Goal: Task Accomplishment & Management: Manage account settings

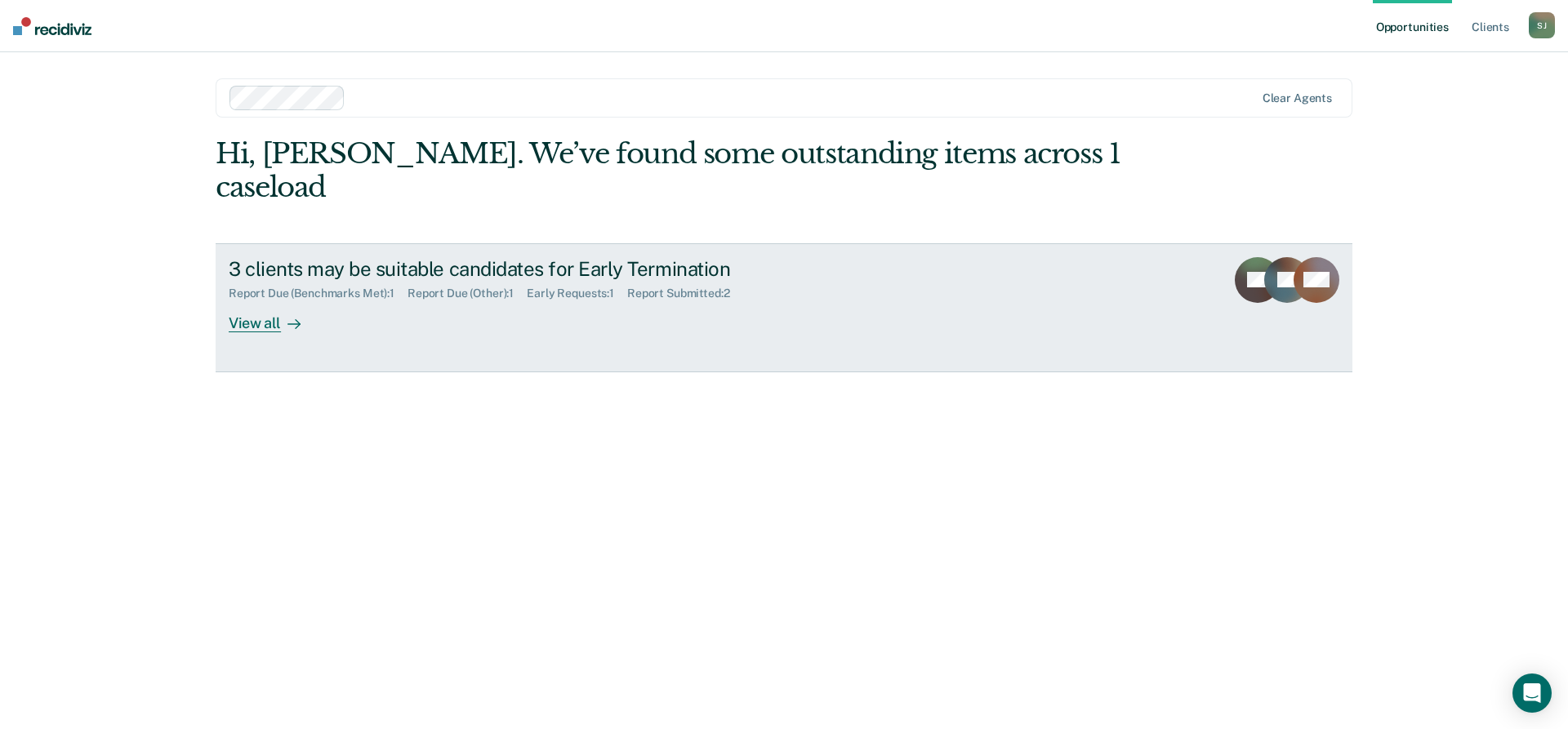
click at [449, 294] on div "3 clients may be suitable candidates for Early Termination Report Due (Benchmar…" at bounding box center [535, 294] width 612 height 75
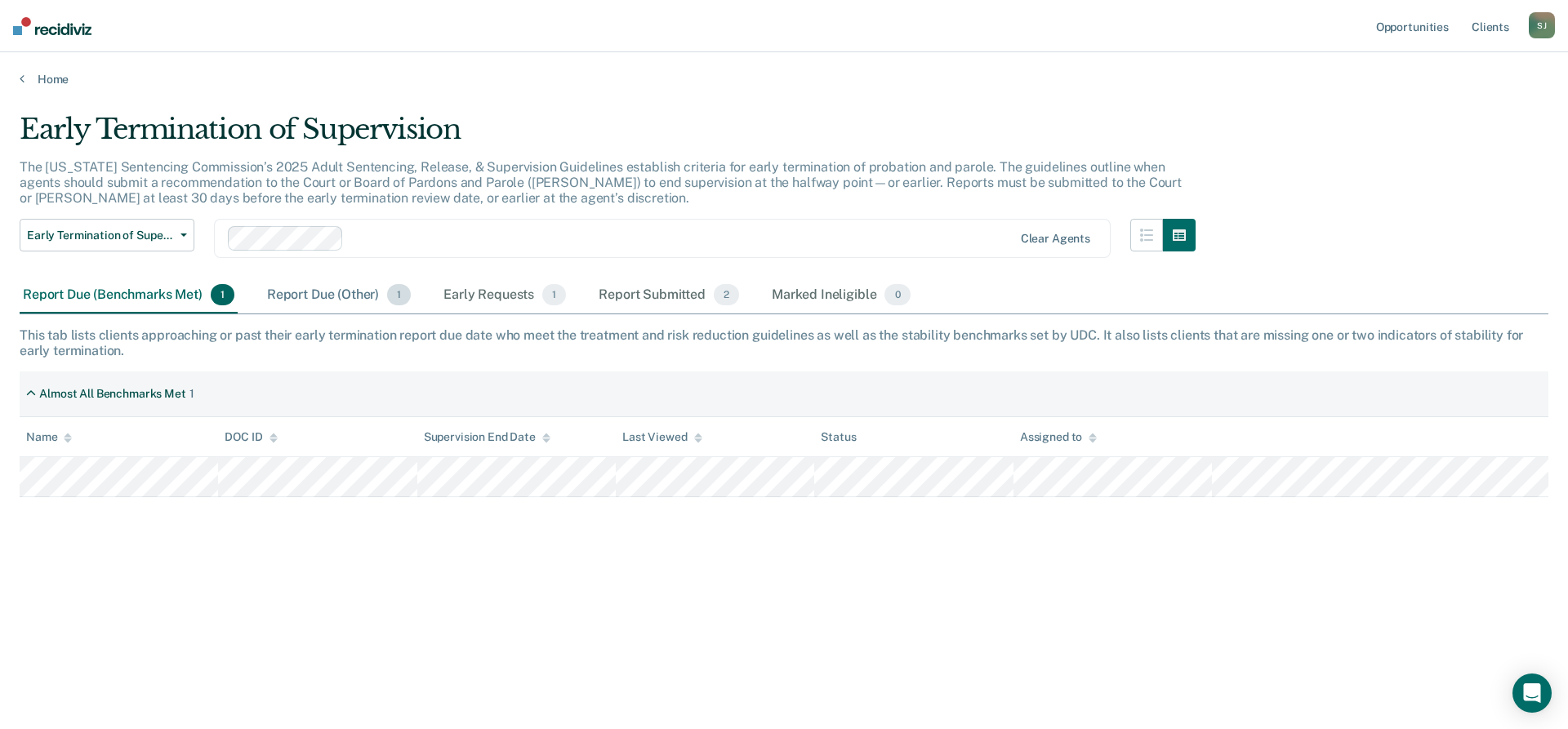
click at [346, 298] on div "Report Due (Other) 1" at bounding box center [338, 296] width 150 height 36
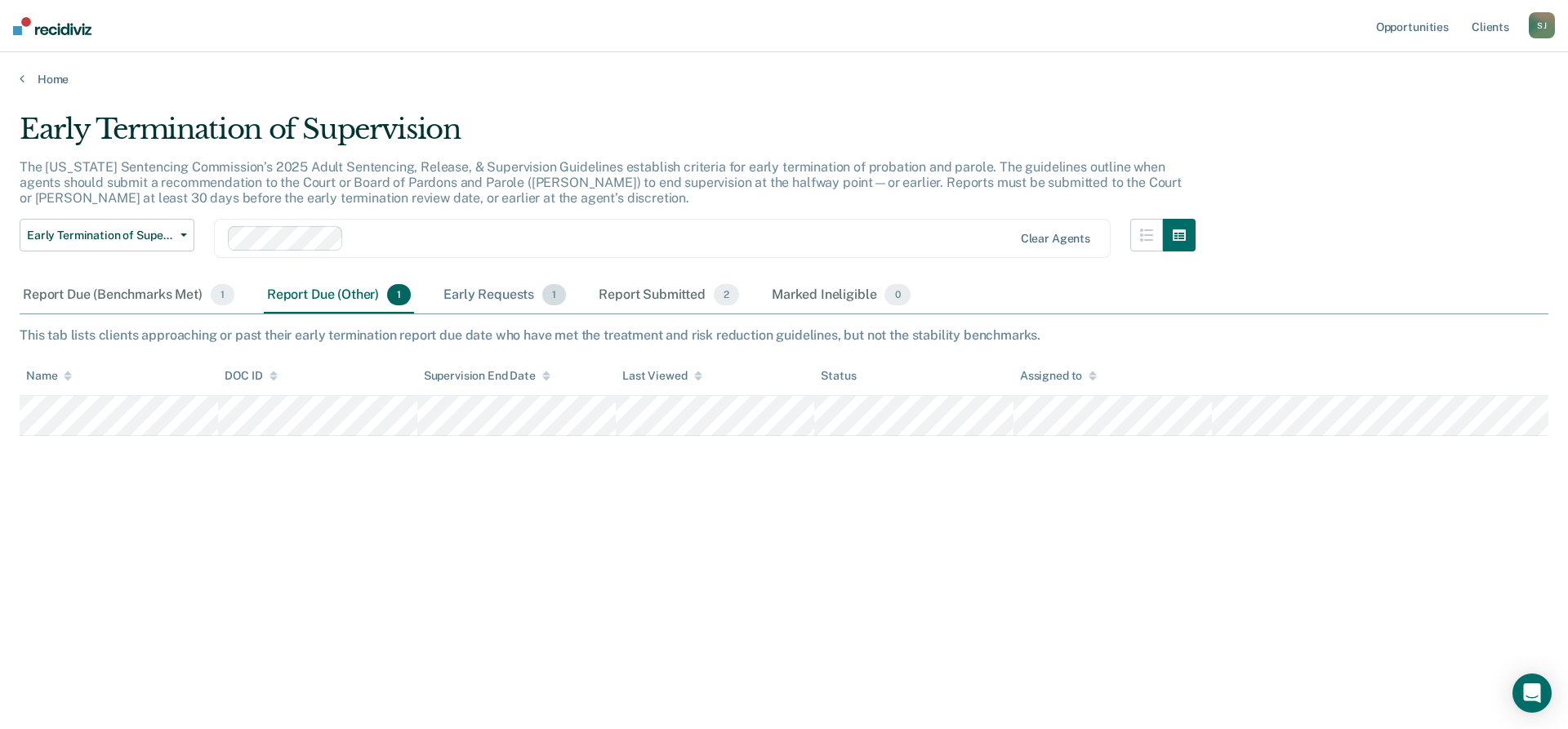
click at [452, 297] on div "Early Requests 1" at bounding box center [505, 296] width 129 height 36
click at [646, 303] on div "Report Submitted 2" at bounding box center [668, 296] width 147 height 36
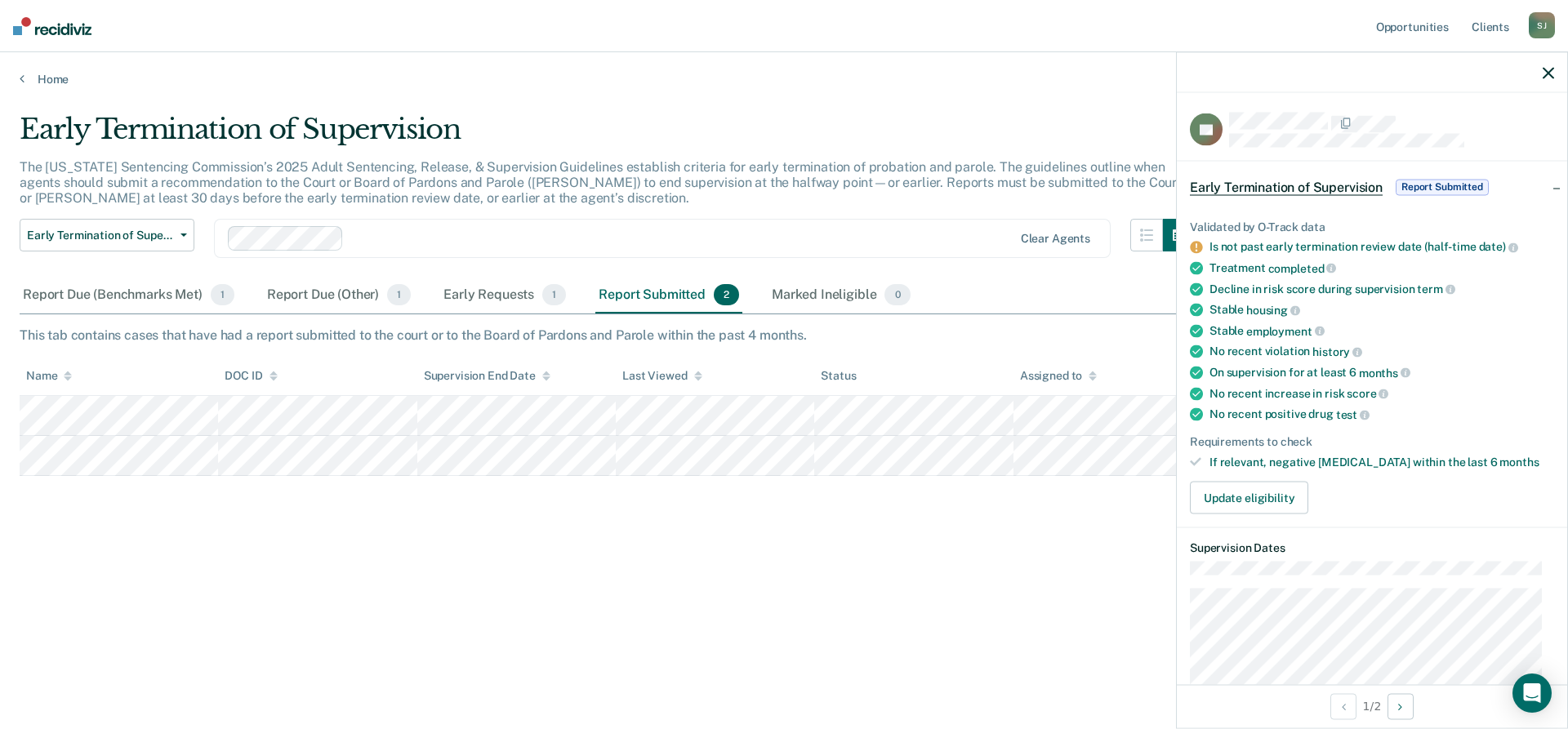
click at [1546, 69] on icon "button" at bounding box center [1548, 72] width 11 height 11
